Goal: Information Seeking & Learning: Find specific fact

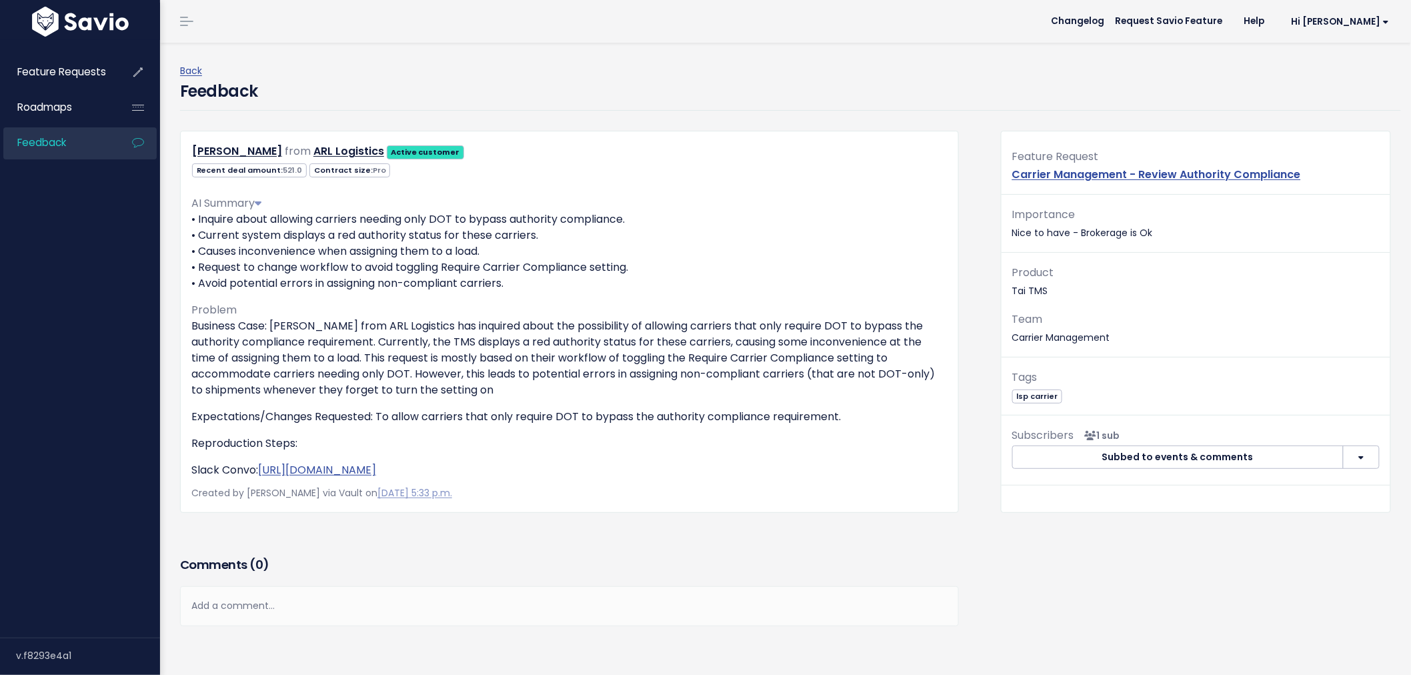
click at [64, 145] on span "Feedback" at bounding box center [41, 142] width 49 height 14
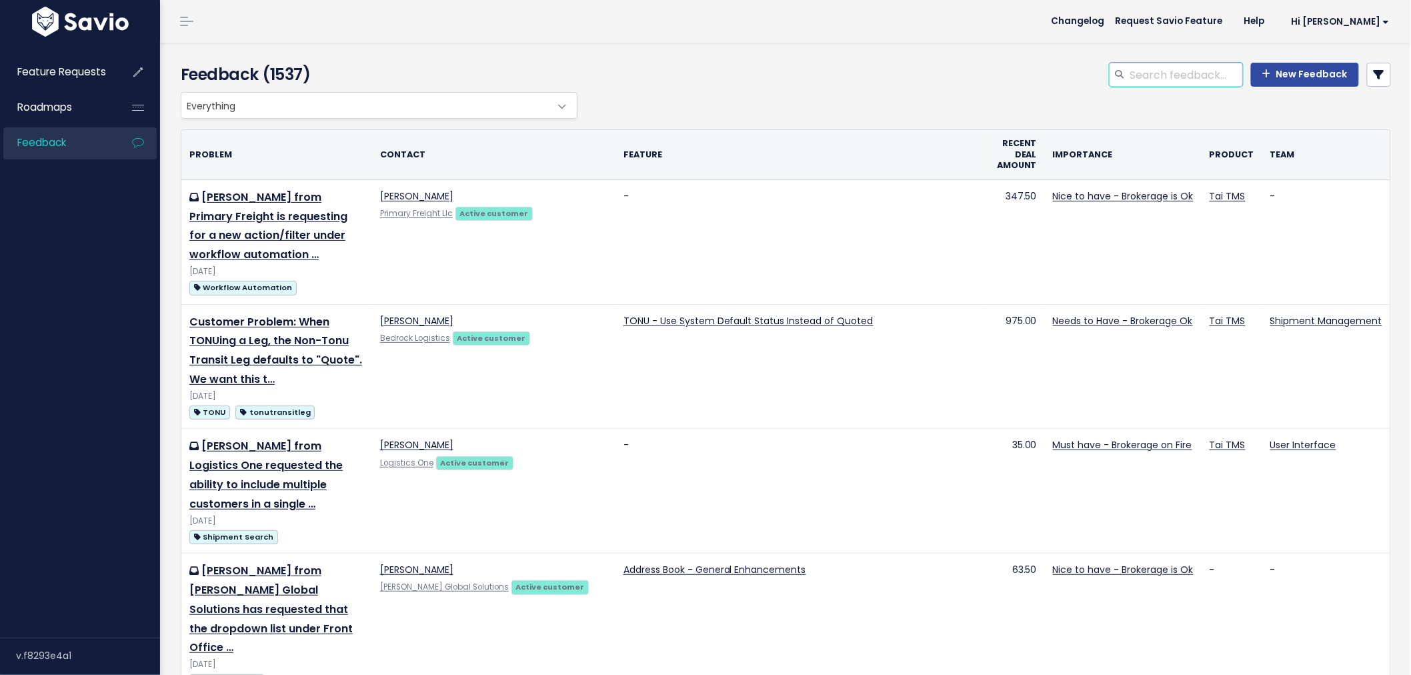
click at [1134, 72] on input "search" at bounding box center [1186, 75] width 114 height 24
type input "HOUSE COMMISSION"
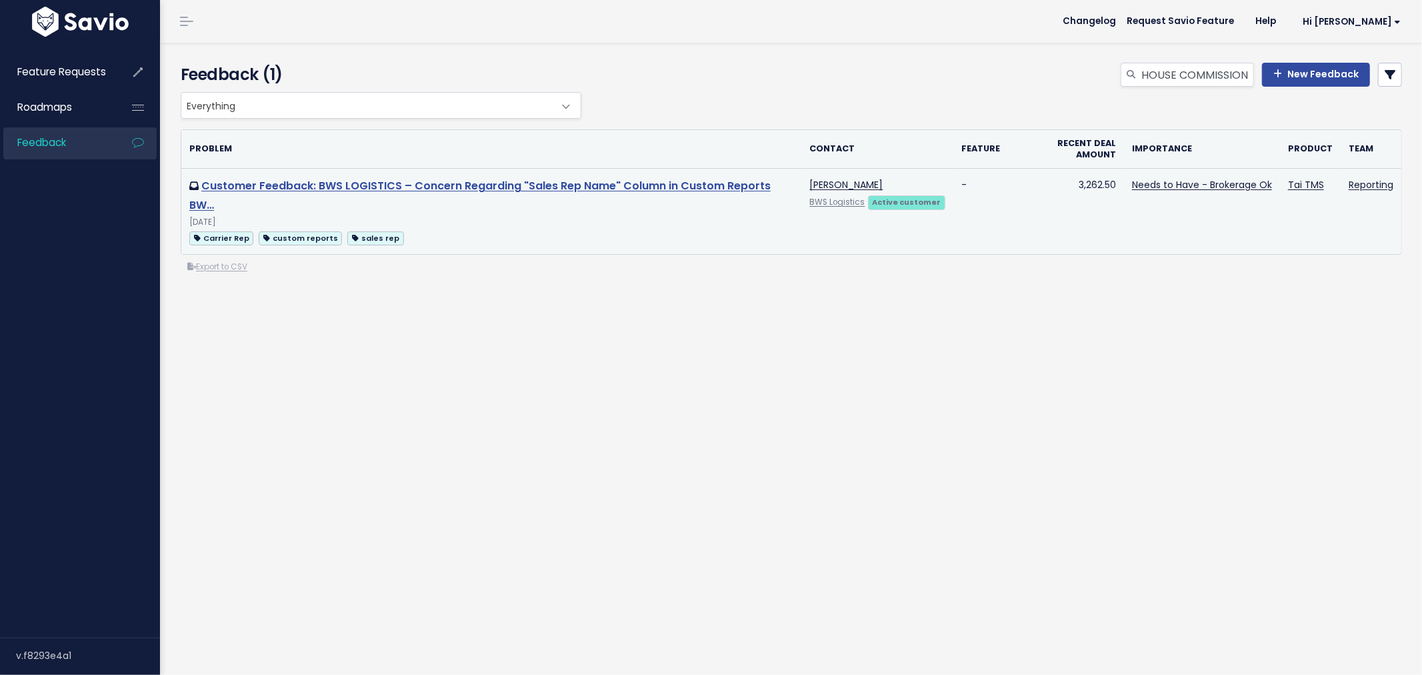
click at [661, 178] on link "Customer Feedback: BWS LOGISTICS – Concern Regarding "Sales Rep Name" Column in…" at bounding box center [479, 195] width 581 height 35
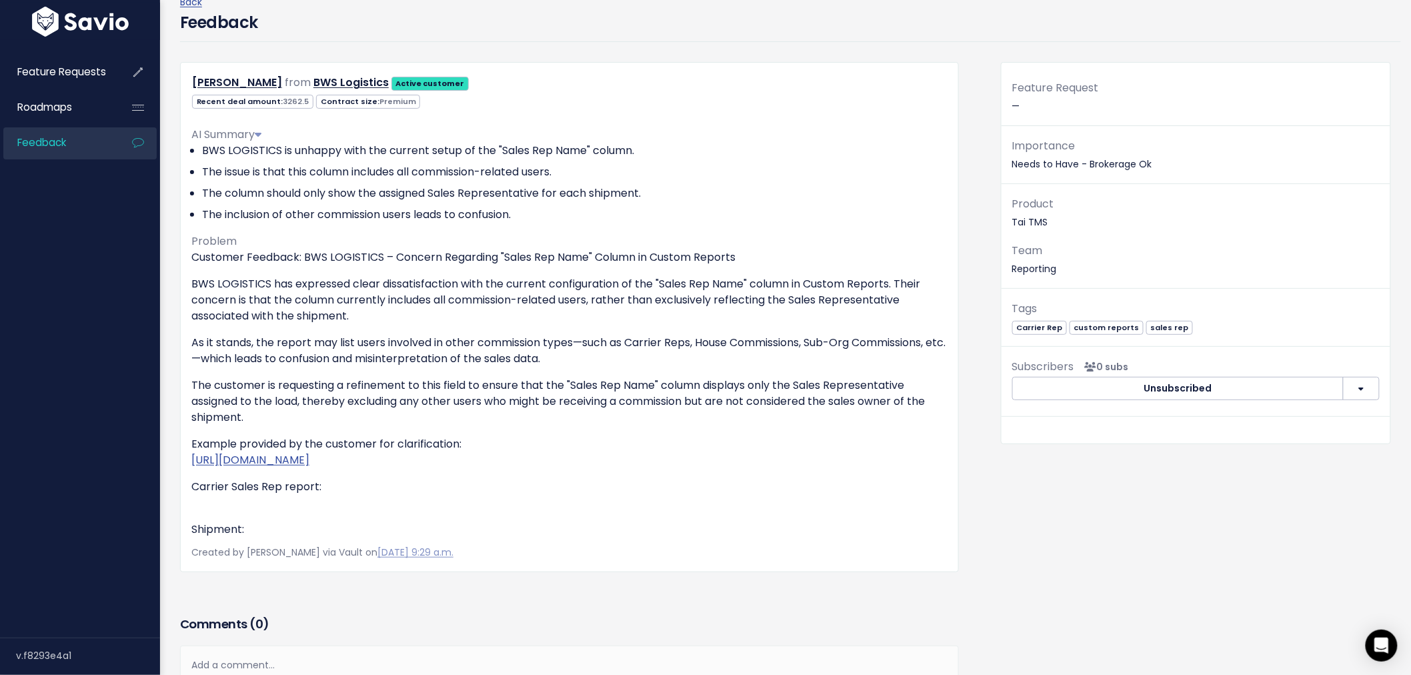
scroll to position [67, 0]
